Goal: Communication & Community: Participate in discussion

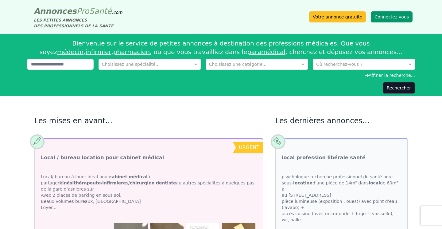
click at [401, 17] on button "Connectez-vous" at bounding box center [392, 16] width 42 height 11
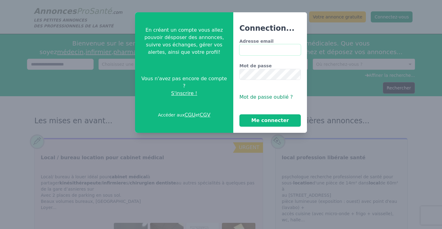
type input "**********"
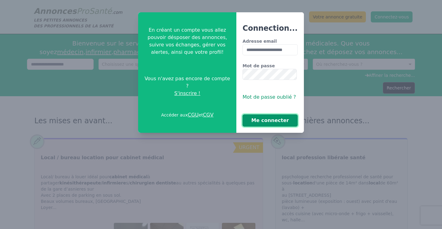
click at [283, 122] on button "Me connecter" at bounding box center [270, 120] width 55 height 12
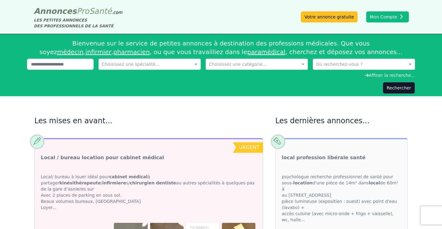
scroll to position [1, 0]
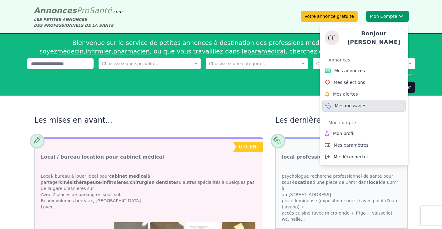
click at [352, 103] on span "Mes messages" at bounding box center [351, 106] width 32 height 6
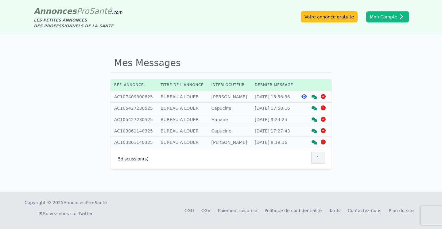
click at [314, 96] on icon at bounding box center [315, 97] width 6 height 4
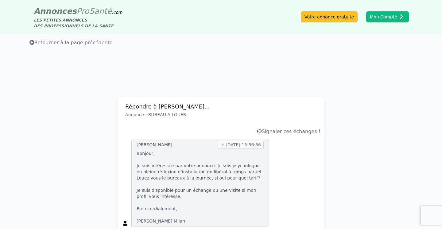
click at [32, 43] on icon at bounding box center [31, 42] width 5 height 5
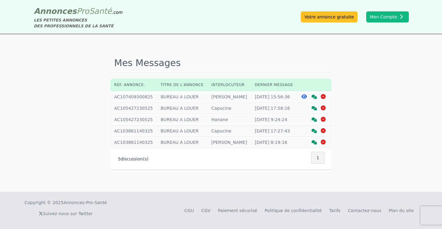
click at [314, 108] on icon at bounding box center [315, 108] width 6 height 4
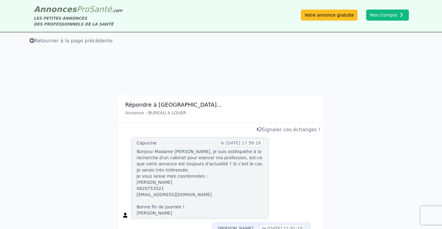
scroll to position [2, 0]
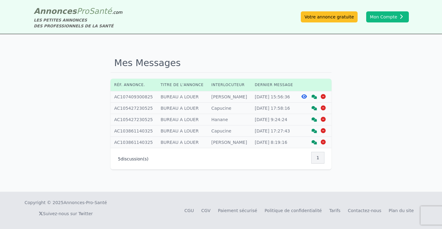
click at [314, 119] on icon at bounding box center [315, 119] width 6 height 4
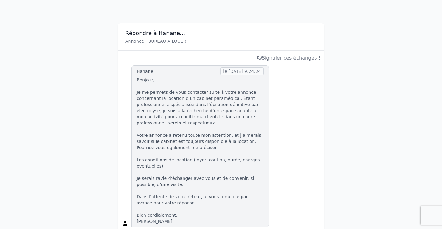
scroll to position [59, 0]
